Goal: Transaction & Acquisition: Obtain resource

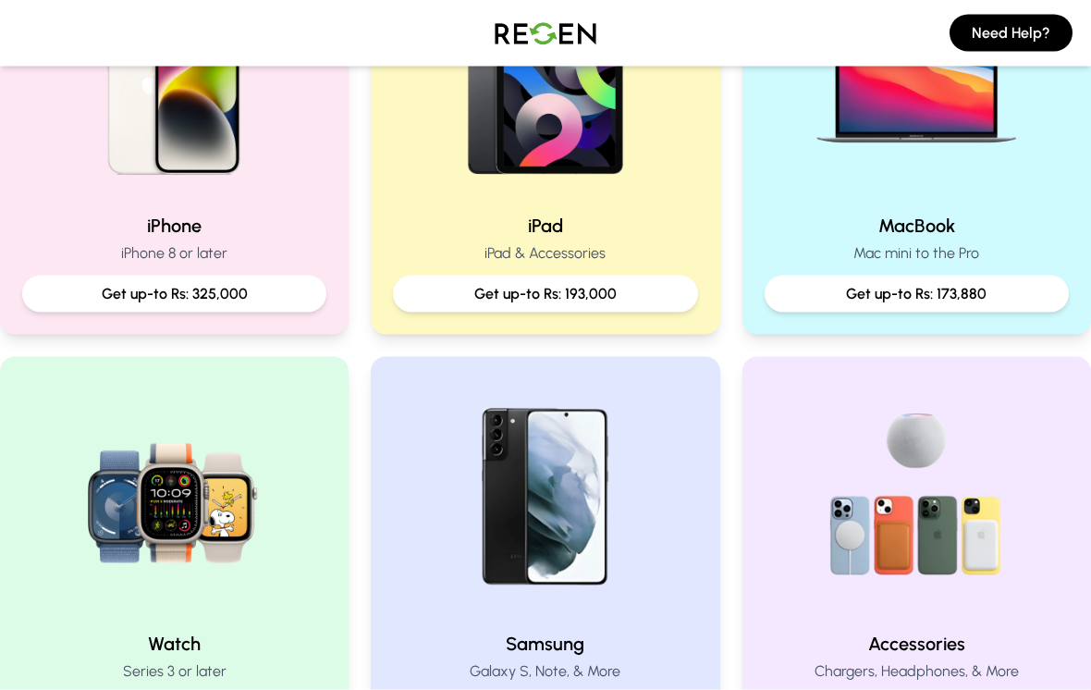
scroll to position [521, 0]
click at [150, 195] on img at bounding box center [174, 78] width 237 height 237
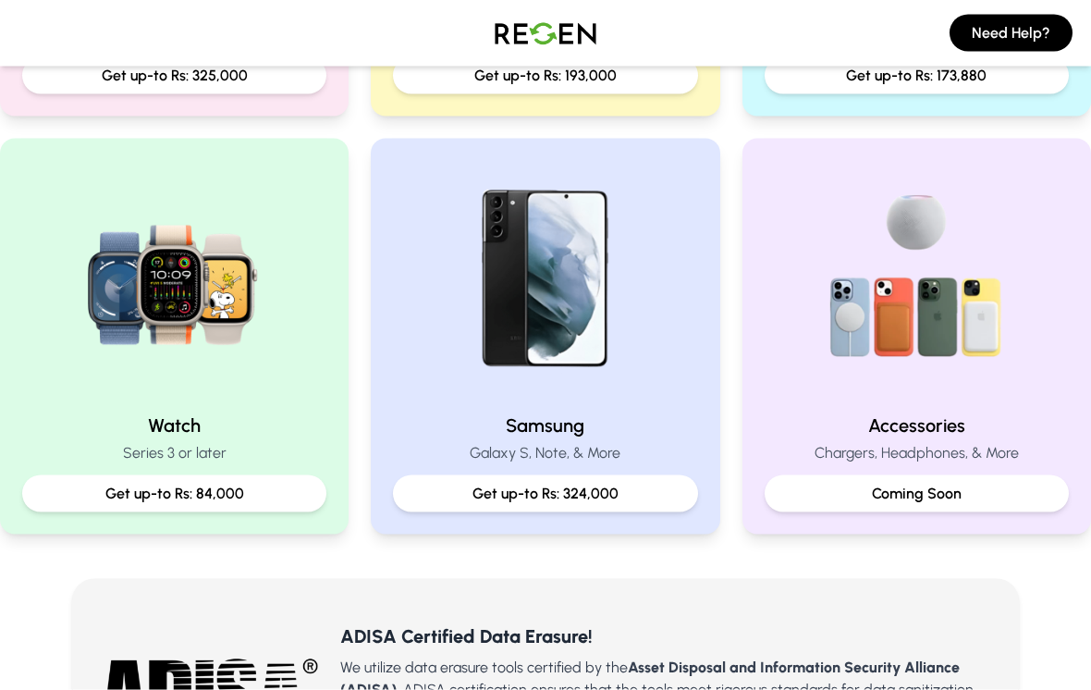
scroll to position [739, 0]
click at [159, 395] on img at bounding box center [174, 278] width 237 height 237
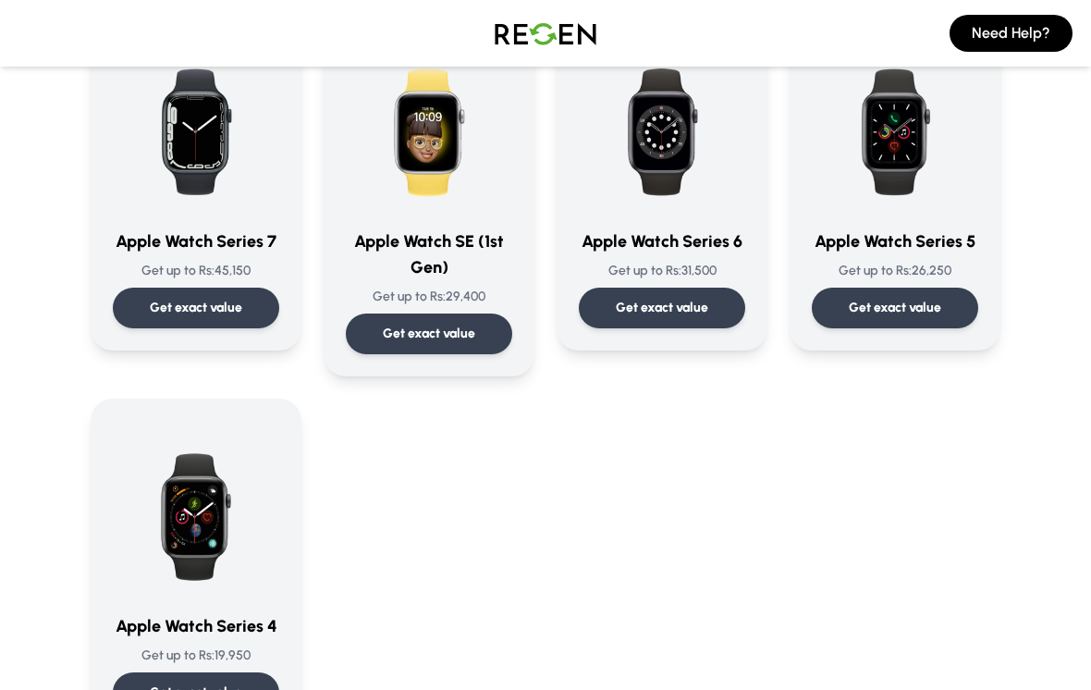
scroll to position [582, 0]
click at [198, 259] on div "Apple Watch Series 7 Get up to Rs: 45,150 Get exact value" at bounding box center [196, 182] width 166 height 292
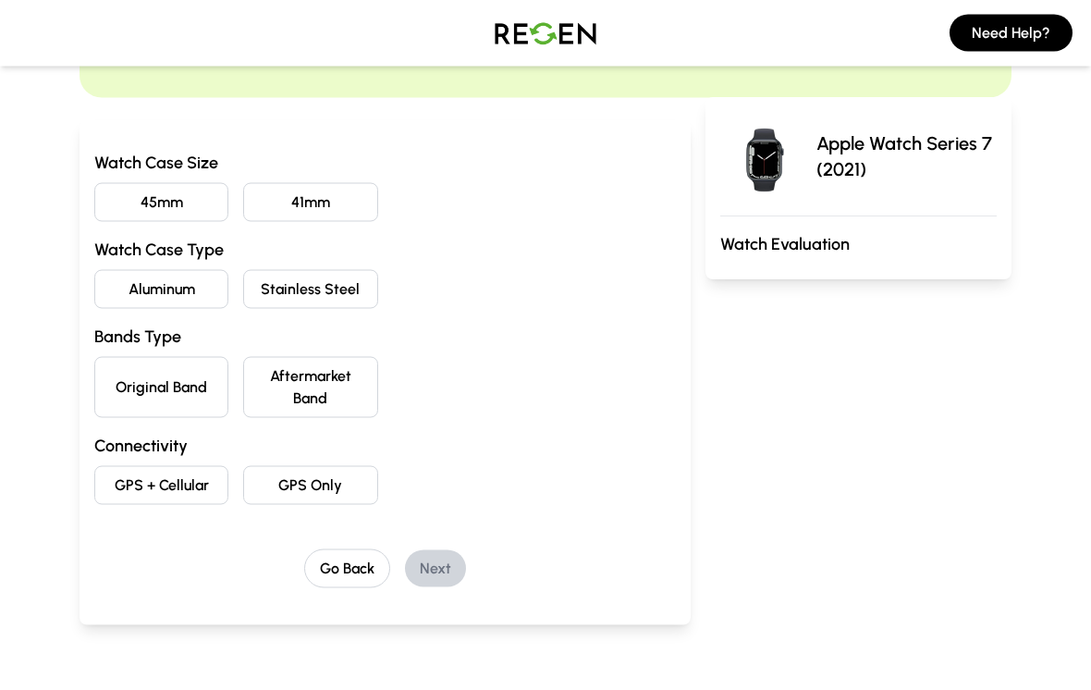
scroll to position [160, 0]
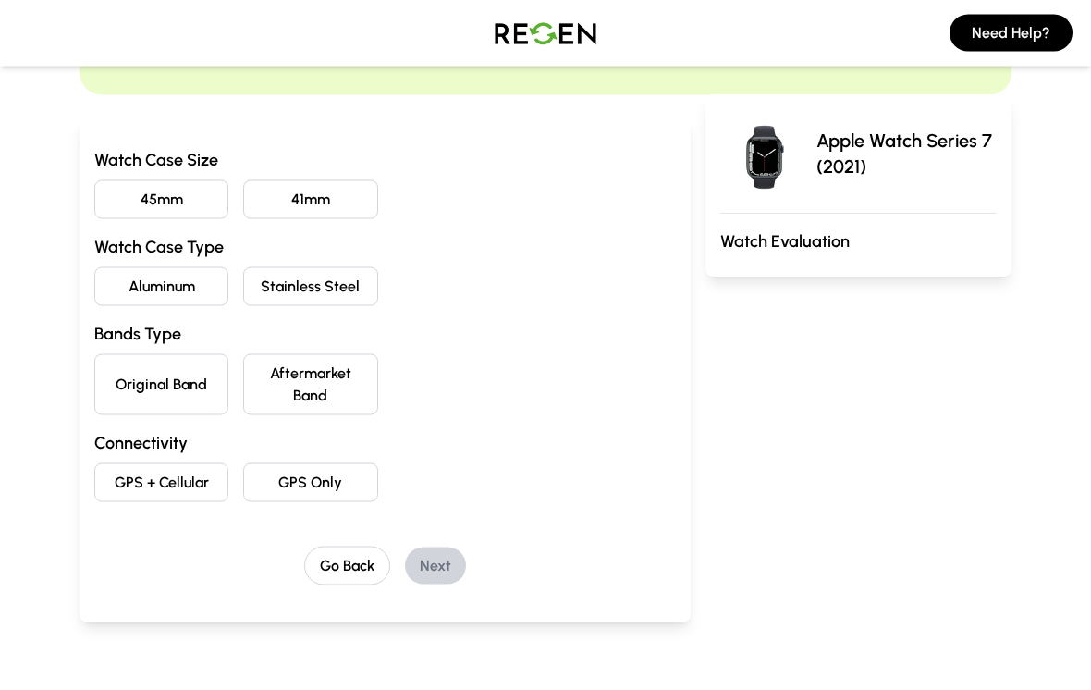
click at [124, 212] on button "45mm" at bounding box center [161, 199] width 134 height 39
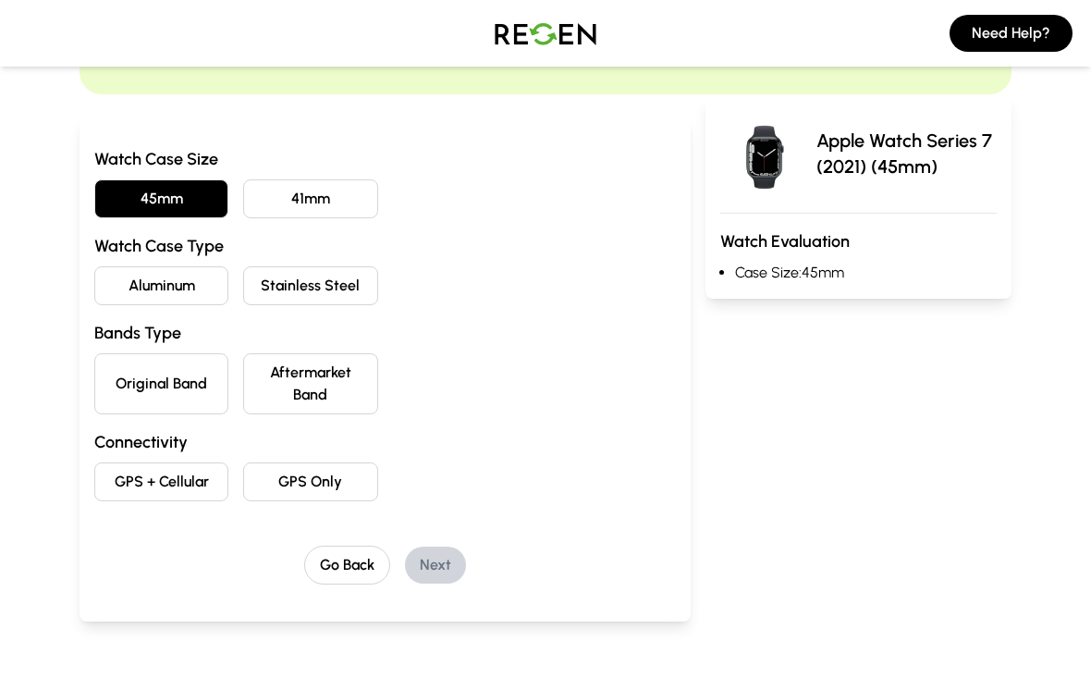
click at [169, 279] on button "Aluminum" at bounding box center [161, 285] width 134 height 39
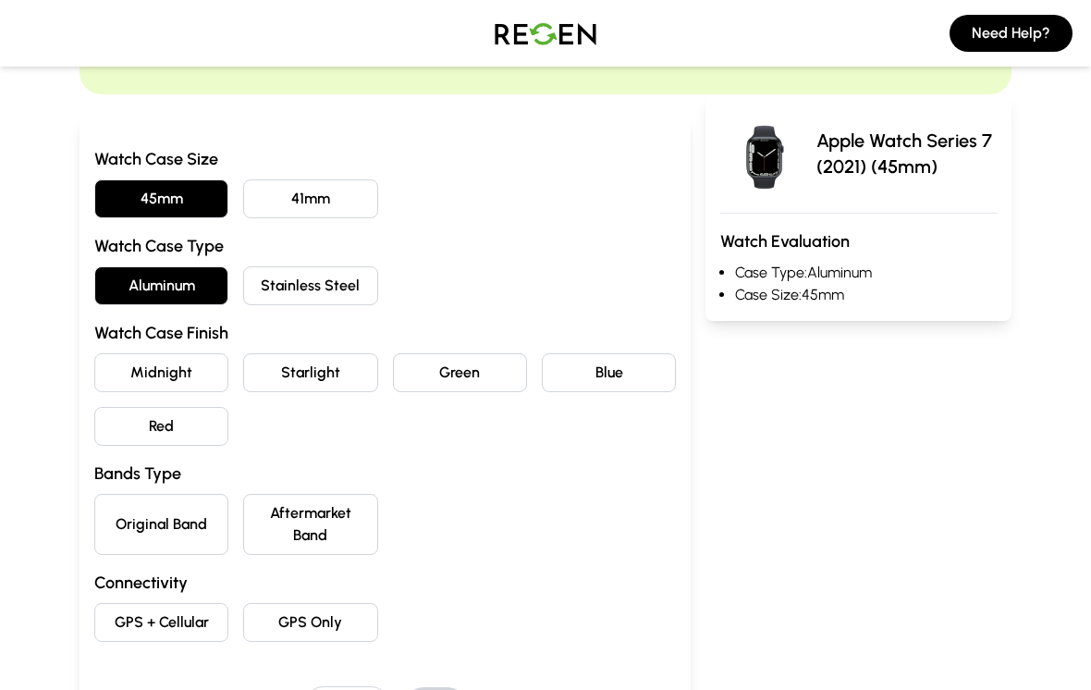
click at [137, 370] on button "Midnight" at bounding box center [161, 372] width 134 height 39
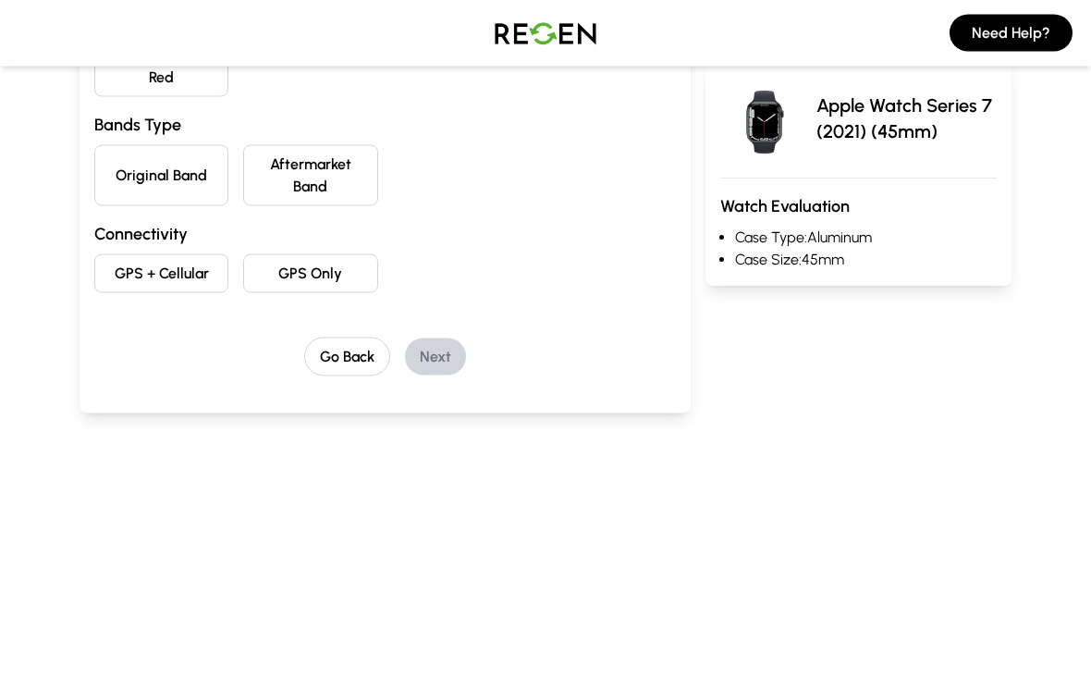
scroll to position [488, 0]
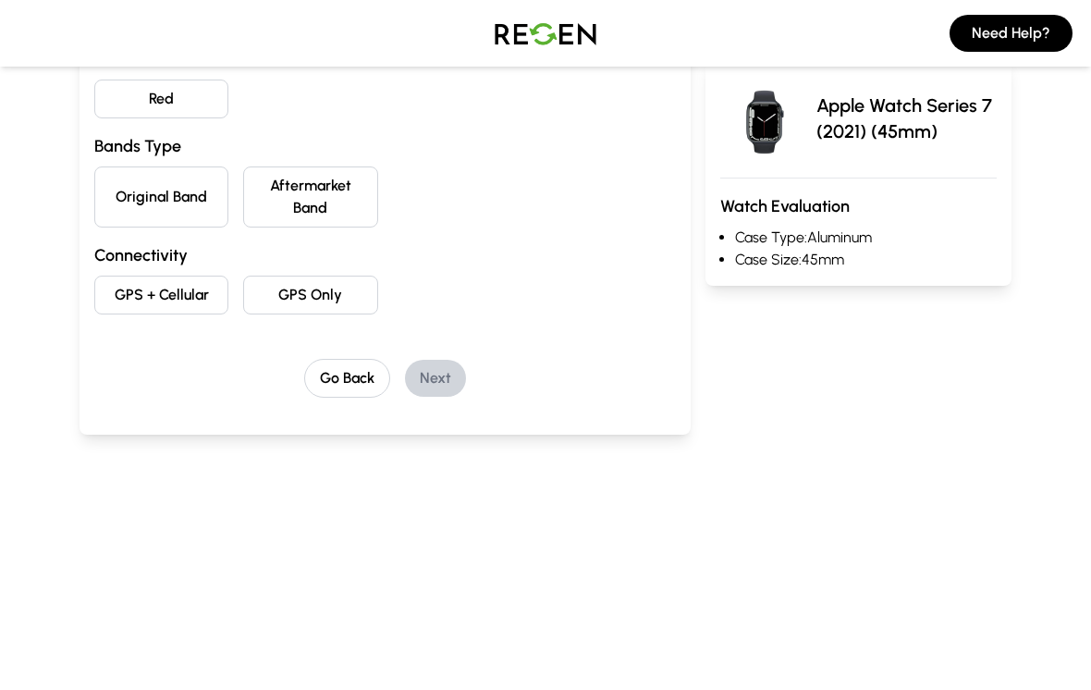
click at [106, 197] on button "Original Band" at bounding box center [161, 196] width 134 height 61
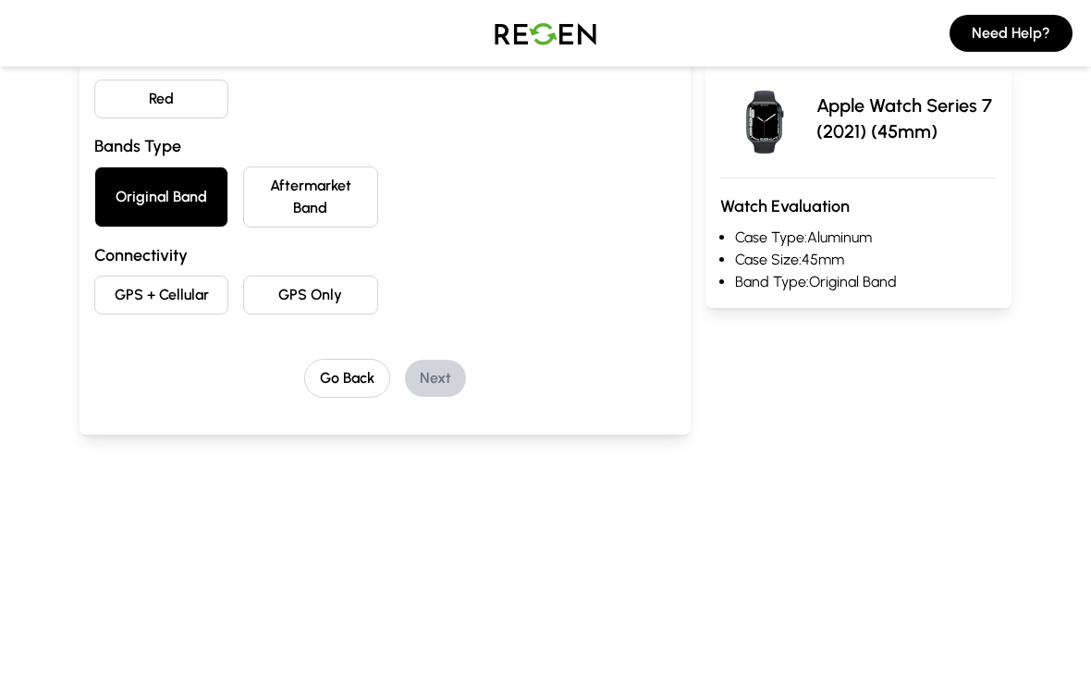
click at [132, 289] on button "GPS + Cellular" at bounding box center [161, 295] width 134 height 39
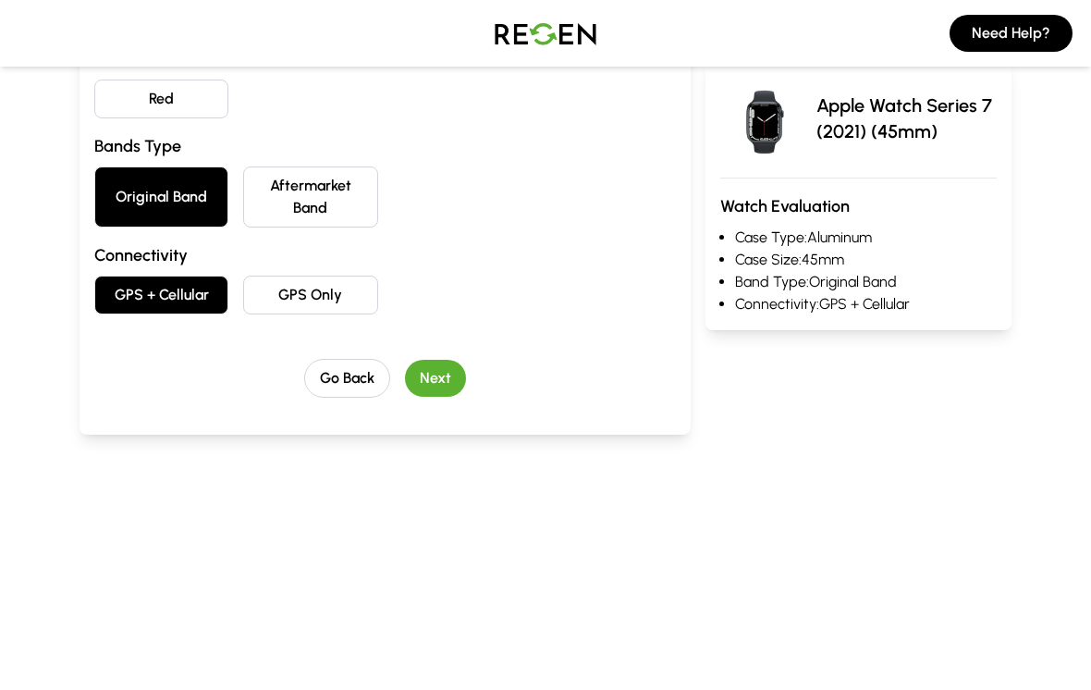
click at [449, 367] on button "Next" at bounding box center [435, 378] width 61 height 37
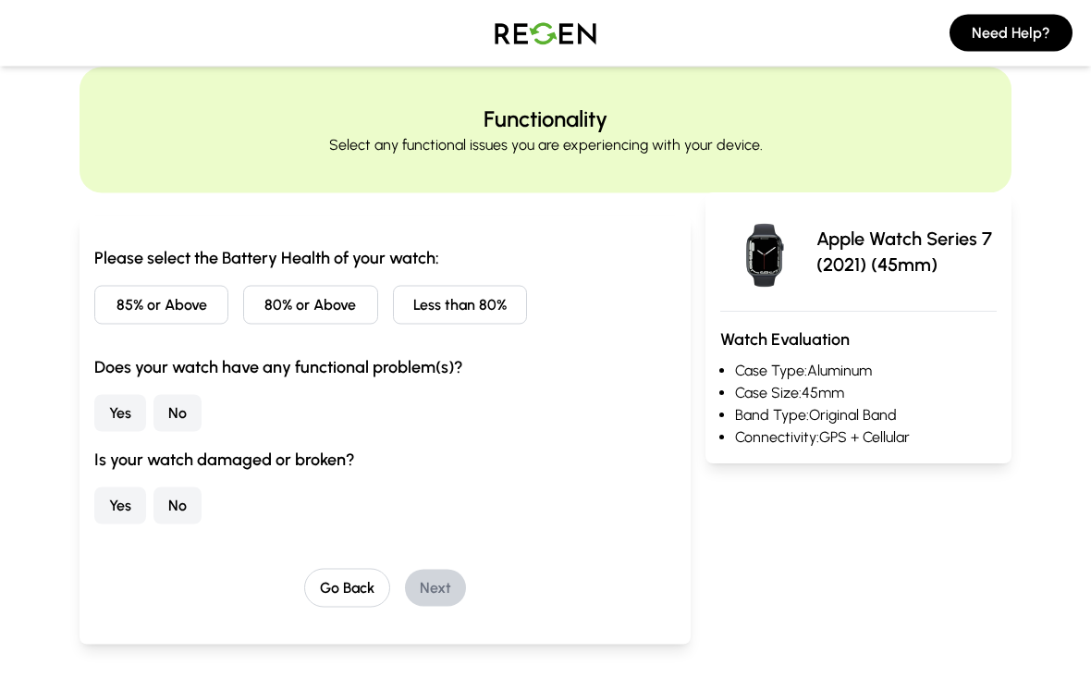
scroll to position [0, 0]
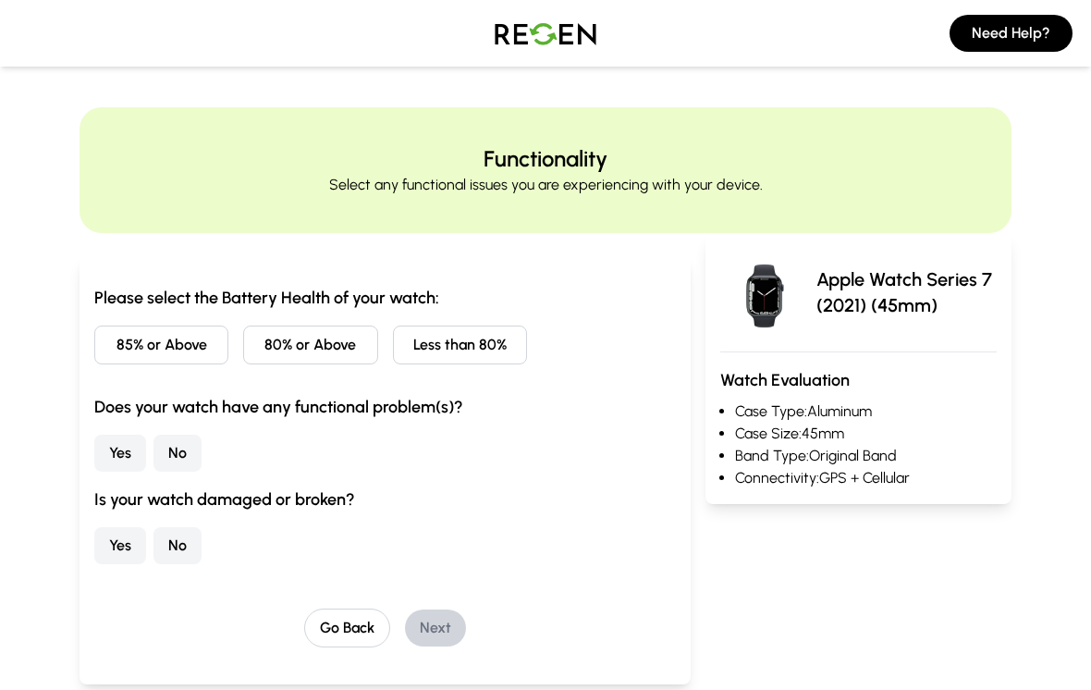
click at [128, 329] on button "85% or Above" at bounding box center [161, 345] width 134 height 39
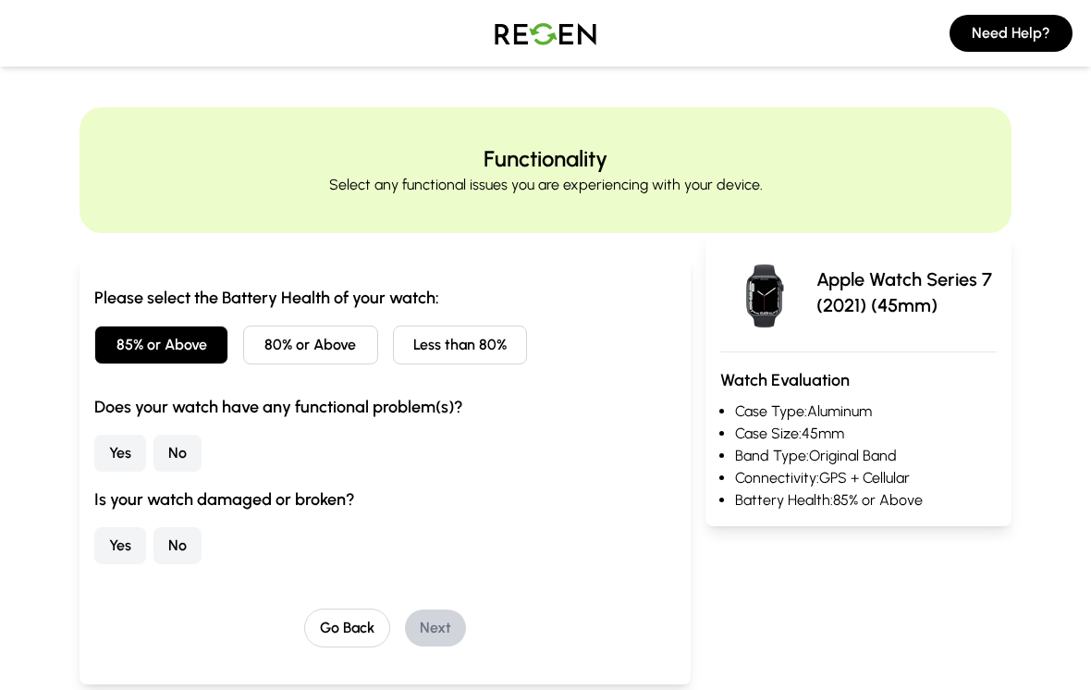
click at [170, 436] on button "No" at bounding box center [178, 453] width 48 height 37
click at [182, 529] on button "No" at bounding box center [178, 545] width 48 height 37
click at [457, 624] on button "Next" at bounding box center [435, 627] width 61 height 37
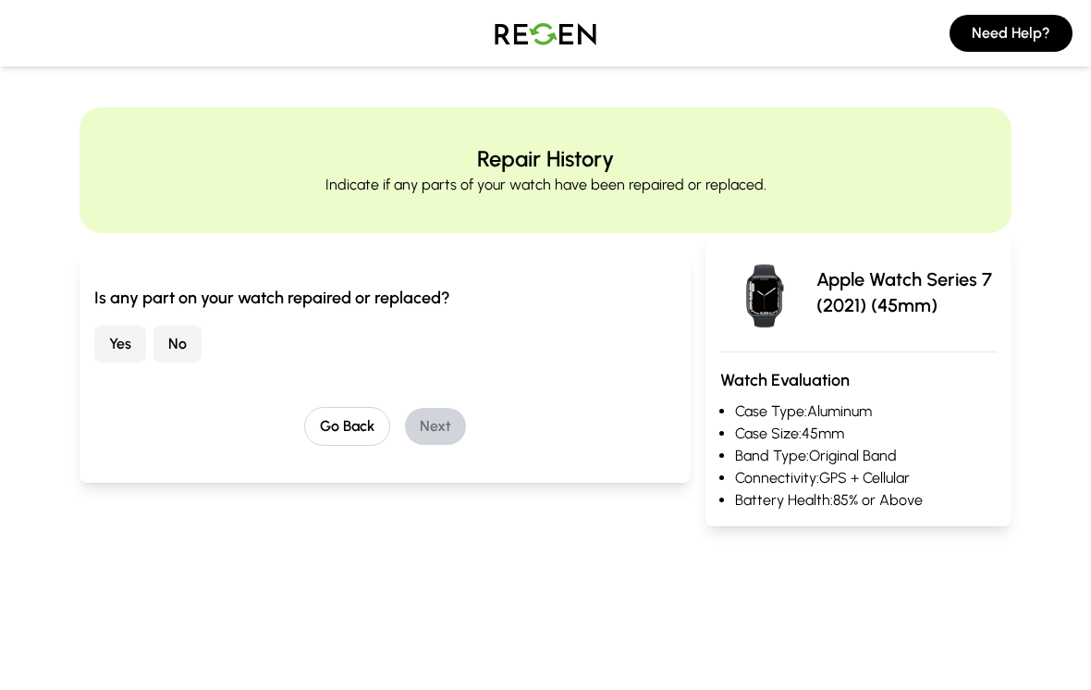
click at [178, 360] on button "No" at bounding box center [178, 344] width 48 height 37
click at [449, 428] on button "Next" at bounding box center [435, 426] width 61 height 37
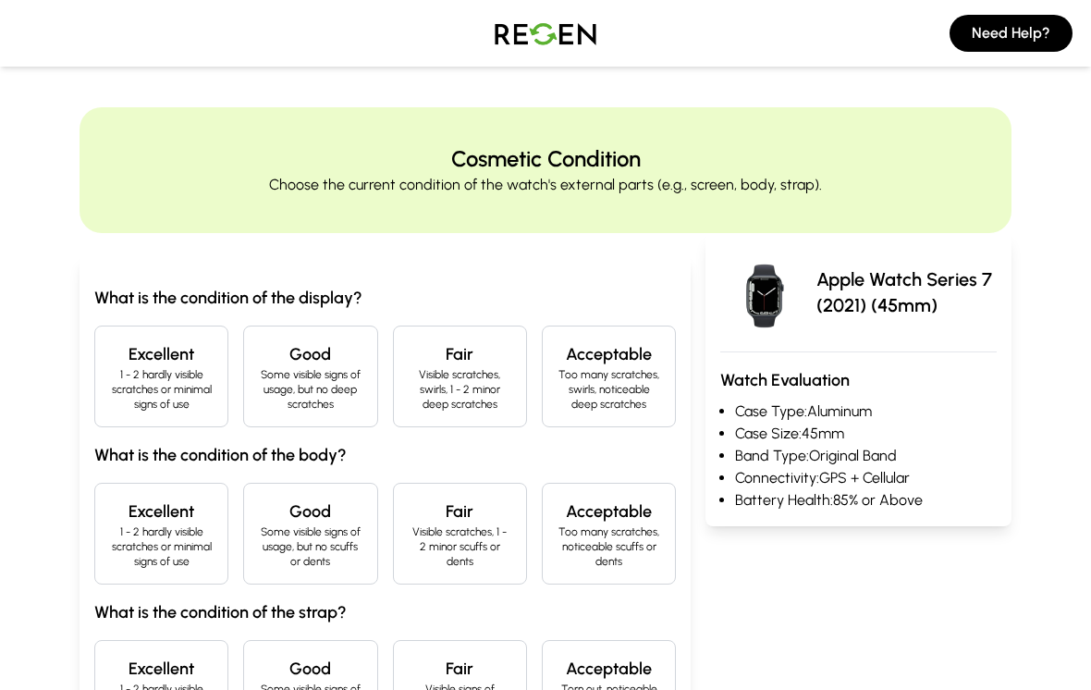
click at [152, 340] on div "Excellent 1 - 2 hardly visible scratches or minimal signs of use" at bounding box center [161, 377] width 134 height 102
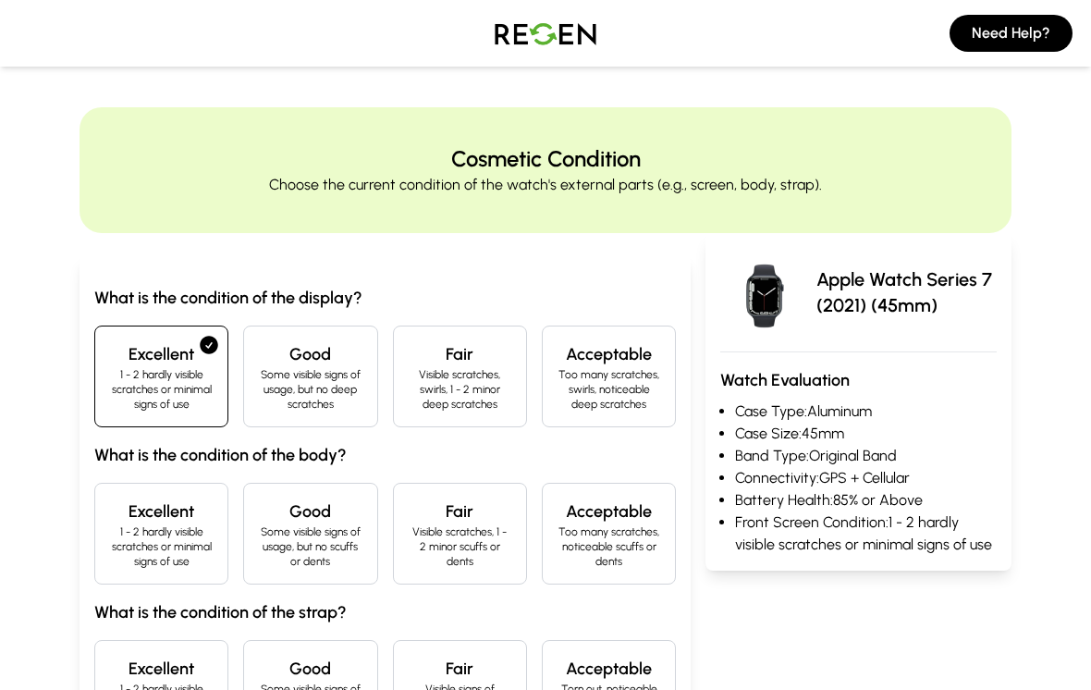
click at [153, 494] on div "Excellent 1 - 2 hardly visible scratches or minimal signs of use" at bounding box center [161, 534] width 134 height 102
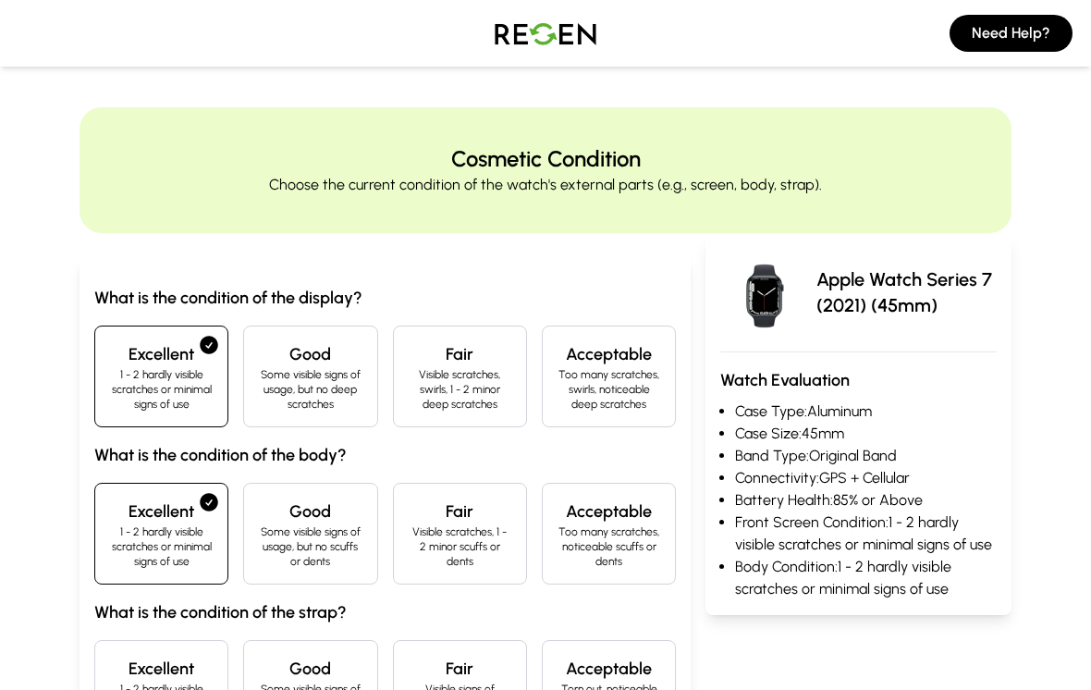
click at [132, 643] on div "Excellent 1 - 2 hardly visible wear and tear or minimal signs of use" at bounding box center [161, 691] width 134 height 102
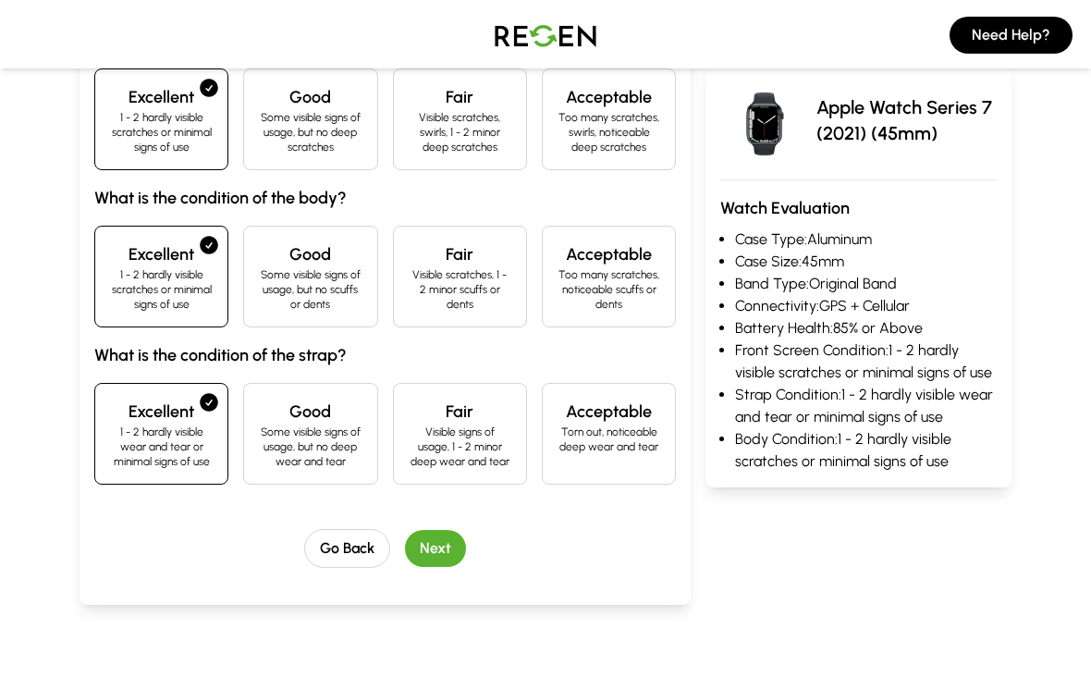
click at [446, 556] on button "Next" at bounding box center [435, 546] width 61 height 37
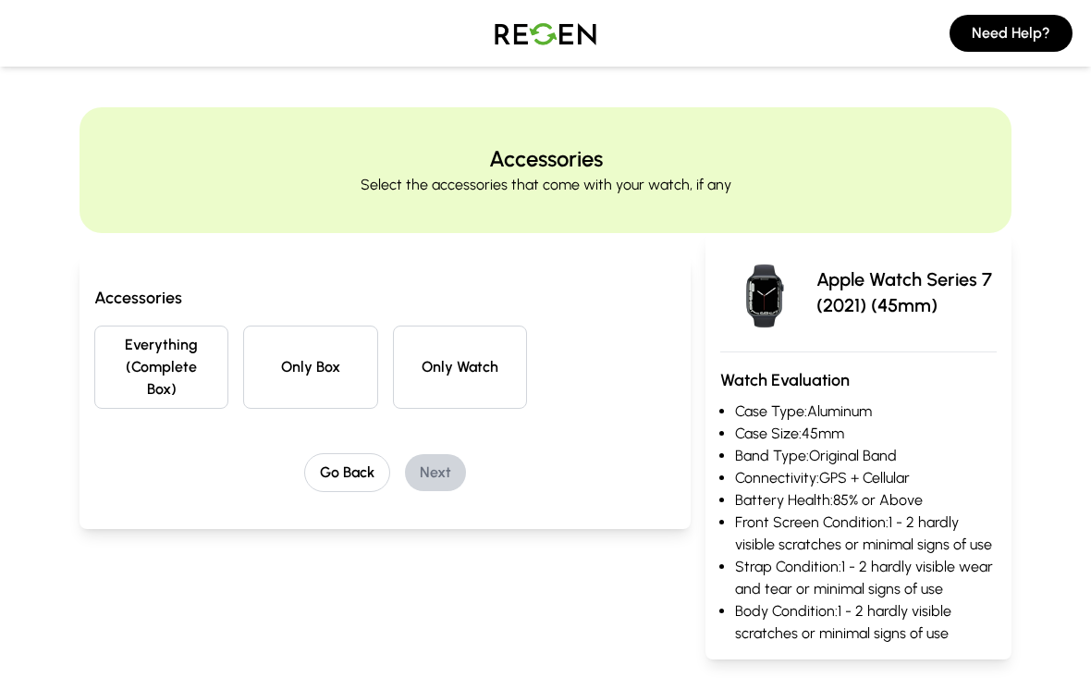
click at [121, 355] on button "Everything (Complete Box)" at bounding box center [161, 367] width 134 height 83
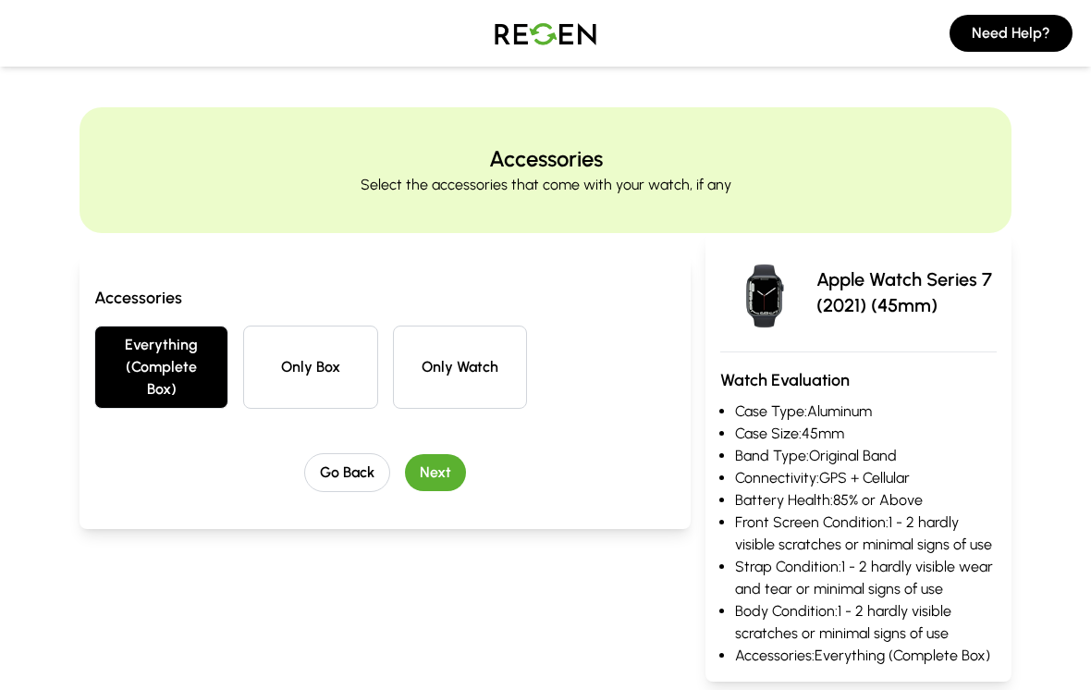
click at [434, 465] on button "Next" at bounding box center [435, 472] width 61 height 37
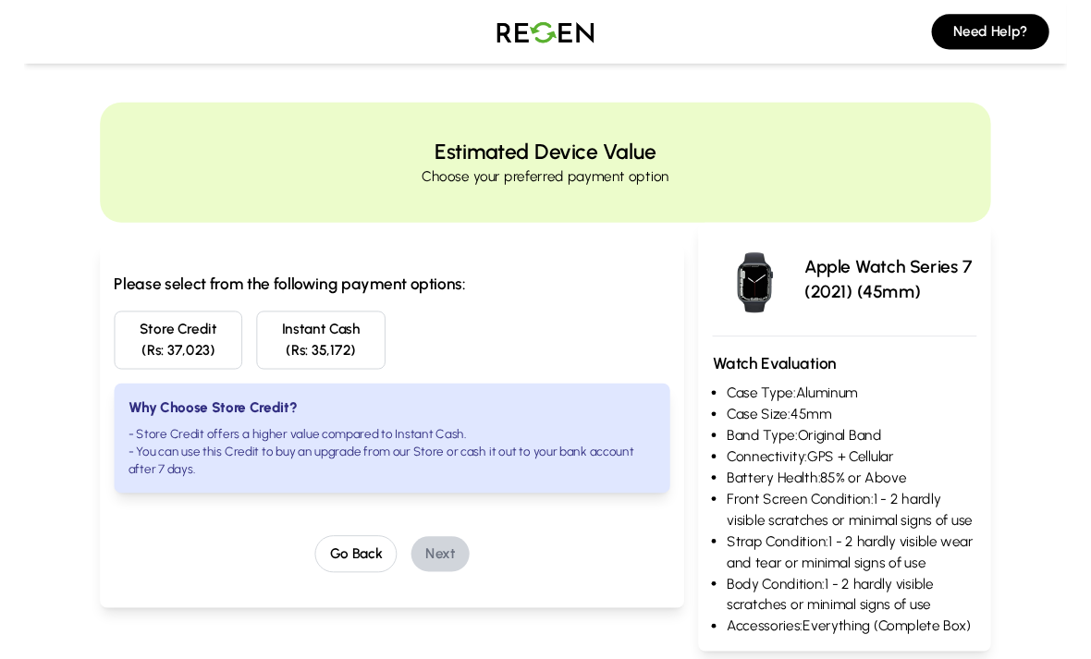
scroll to position [17, 0]
